Goal: Navigation & Orientation: Find specific page/section

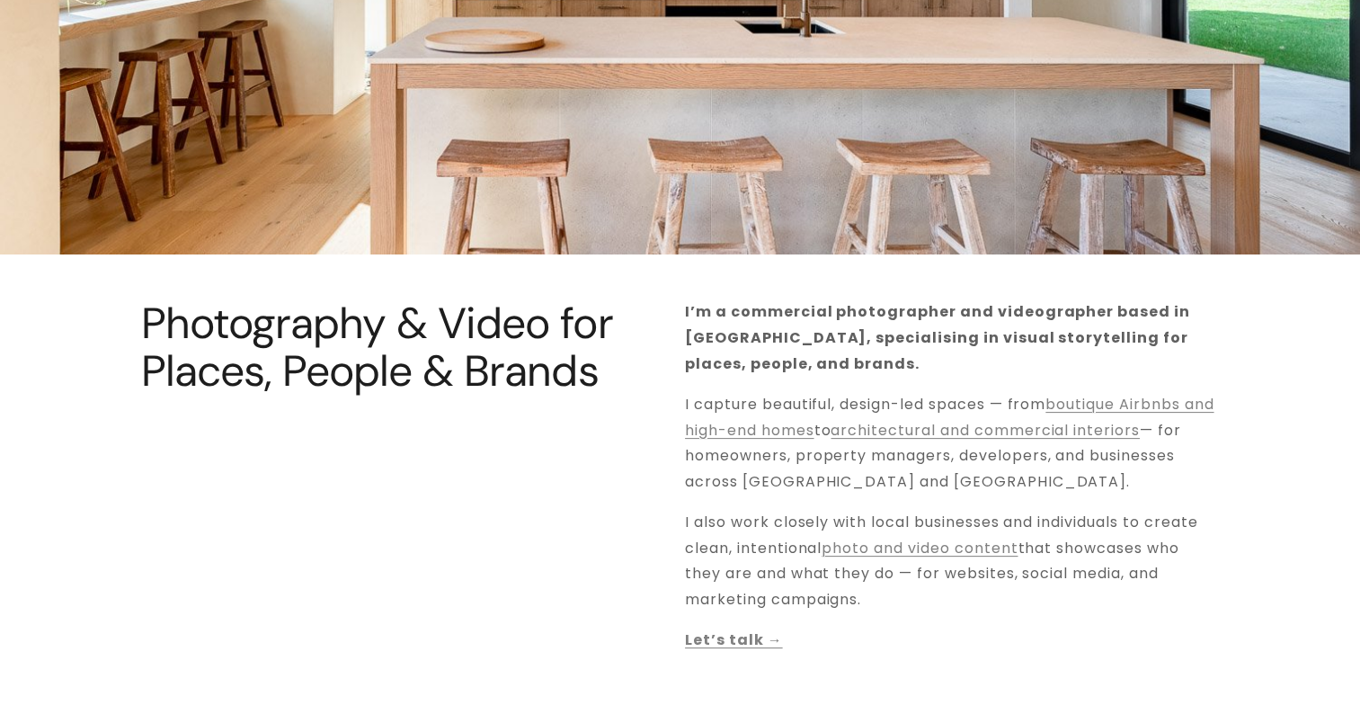
scroll to position [360, 0]
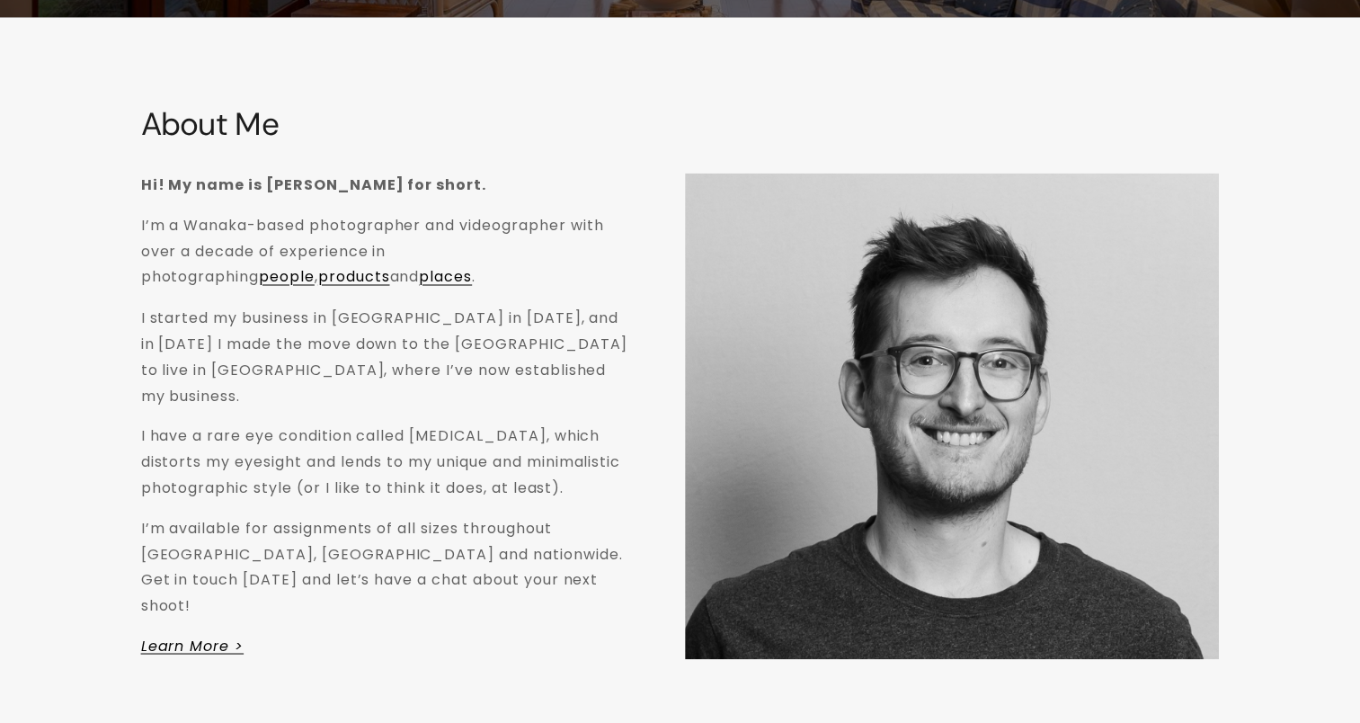
scroll to position [3057, 0]
